Goal: Navigation & Orientation: Find specific page/section

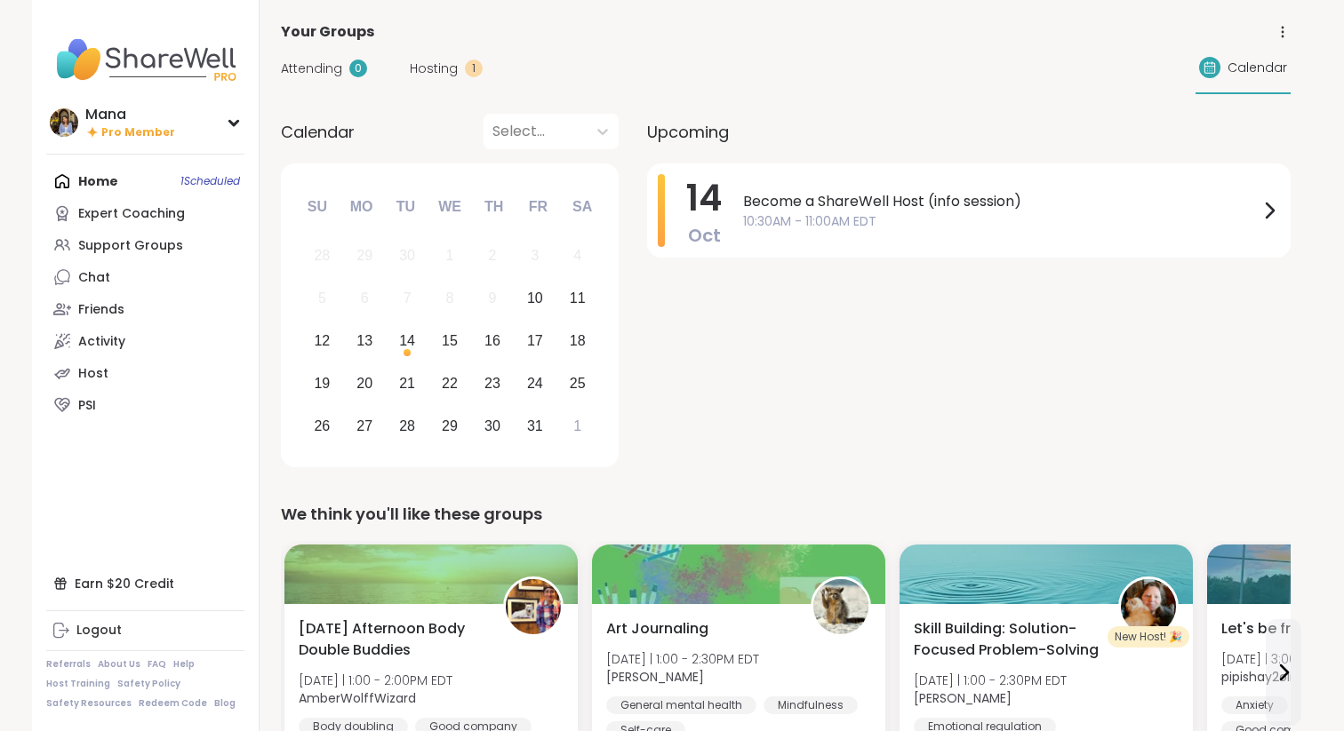
click at [144, 177] on div "Home 1 Scheduled Expert Coaching Support Groups Chat Friends Activity Host PSI" at bounding box center [145, 293] width 198 height 256
click at [156, 314] on link "Friends" at bounding box center [145, 309] width 198 height 32
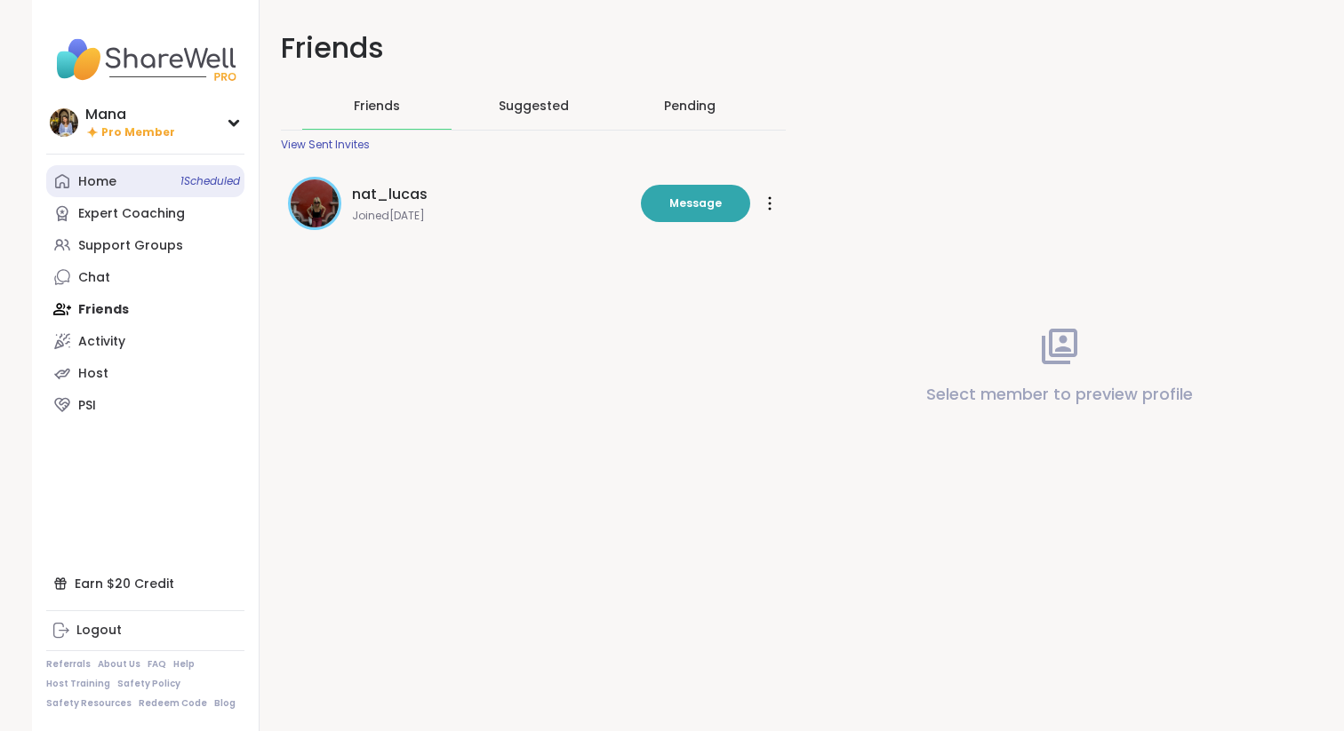
click at [154, 183] on link "Home 1 Scheduled" at bounding box center [145, 181] width 198 height 32
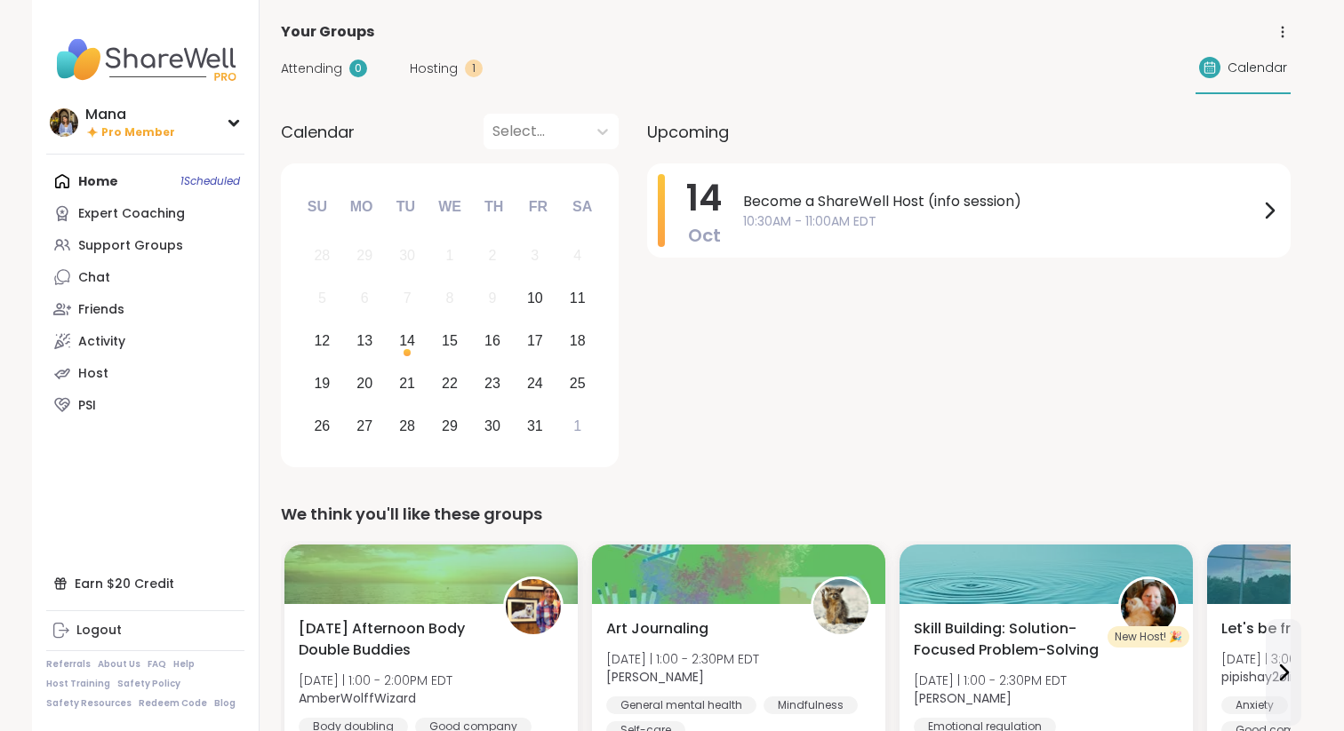
click at [560, 43] on div "Attending 0 Hosting 1 Calendar" at bounding box center [786, 69] width 1010 height 52
click at [164, 590] on div "Earn $20 Credit" at bounding box center [145, 584] width 198 height 32
